Goal: Navigation & Orientation: Find specific page/section

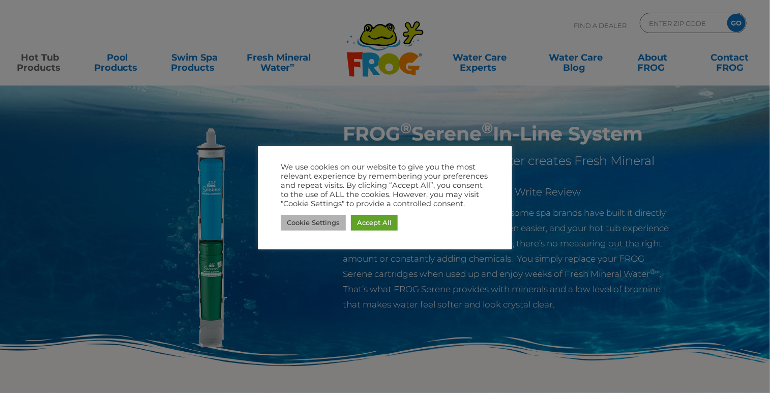
click at [307, 221] on link "Cookie Settings" at bounding box center [313, 223] width 65 height 16
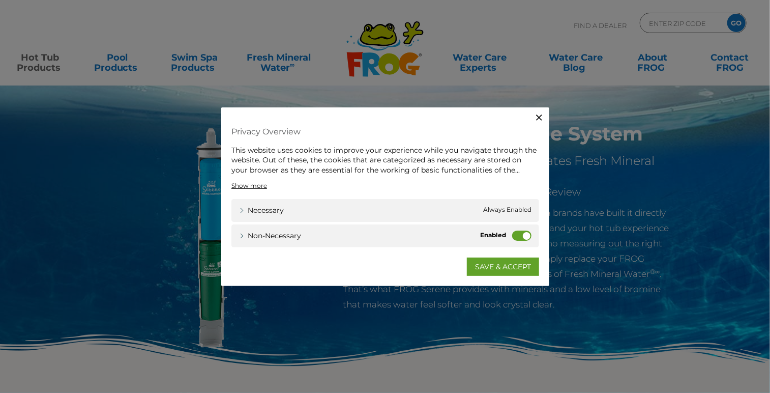
click at [519, 239] on label "Non-necessary" at bounding box center [521, 235] width 19 height 10
click at [0, 0] on input "Non-necessary" at bounding box center [0, 0] width 0 height 0
click at [483, 264] on link "SAVE & ACCEPT" at bounding box center [503, 266] width 72 height 18
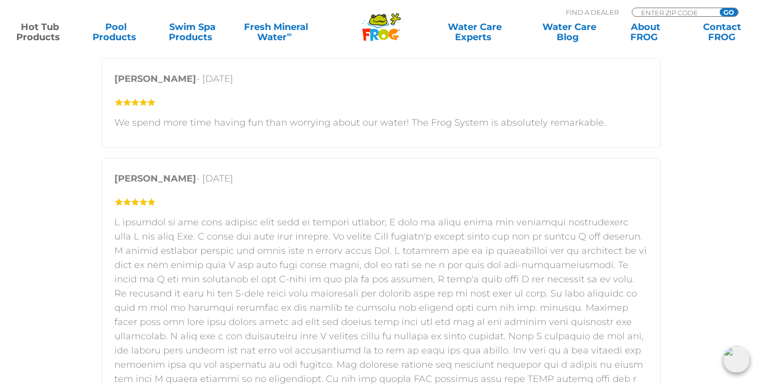
scroll to position [1475, 0]
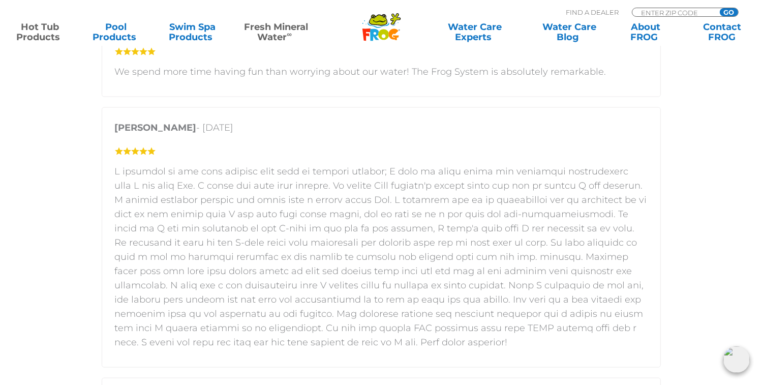
click at [284, 33] on link "Fresh Mineral Water ∞" at bounding box center [276, 32] width 74 height 20
